Goal: Navigation & Orientation: Find specific page/section

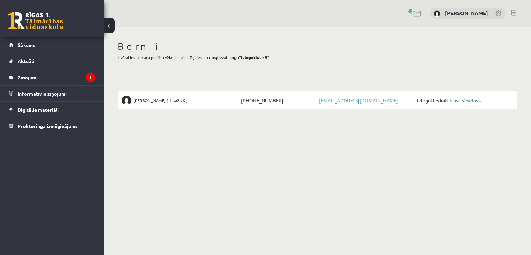
click at [469, 103] on link "Niklāvs Veselovs" at bounding box center [463, 100] width 36 height 6
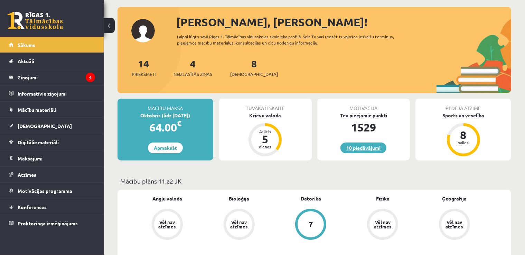
scroll to position [36, 0]
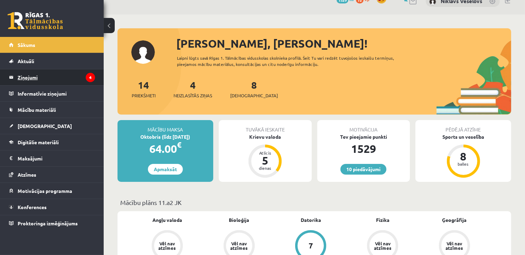
click at [37, 78] on legend "Ziņojumi 4" at bounding box center [56, 77] width 77 height 16
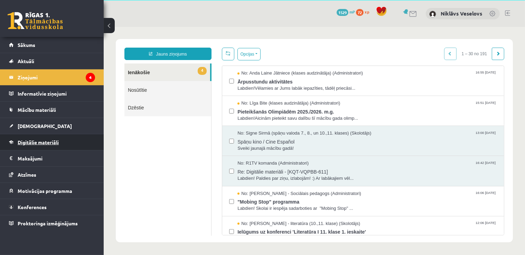
click at [27, 140] on span "Digitālie materiāli" at bounding box center [38, 142] width 41 height 6
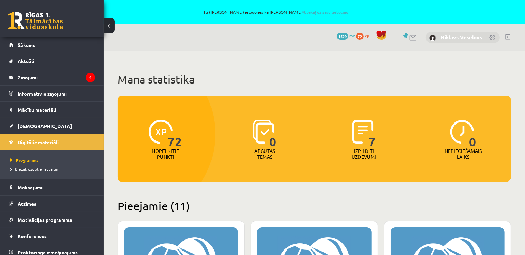
click at [458, 38] on link "Niklāvs Veselovs" at bounding box center [461, 37] width 41 height 7
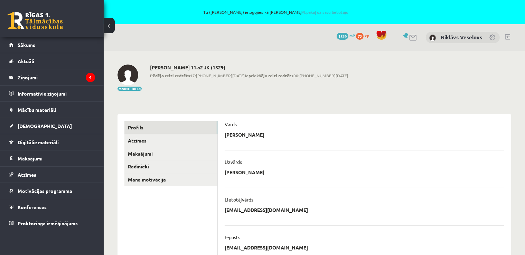
click at [508, 36] on link at bounding box center [507, 37] width 5 height 6
